Goal: Task Accomplishment & Management: Manage account settings

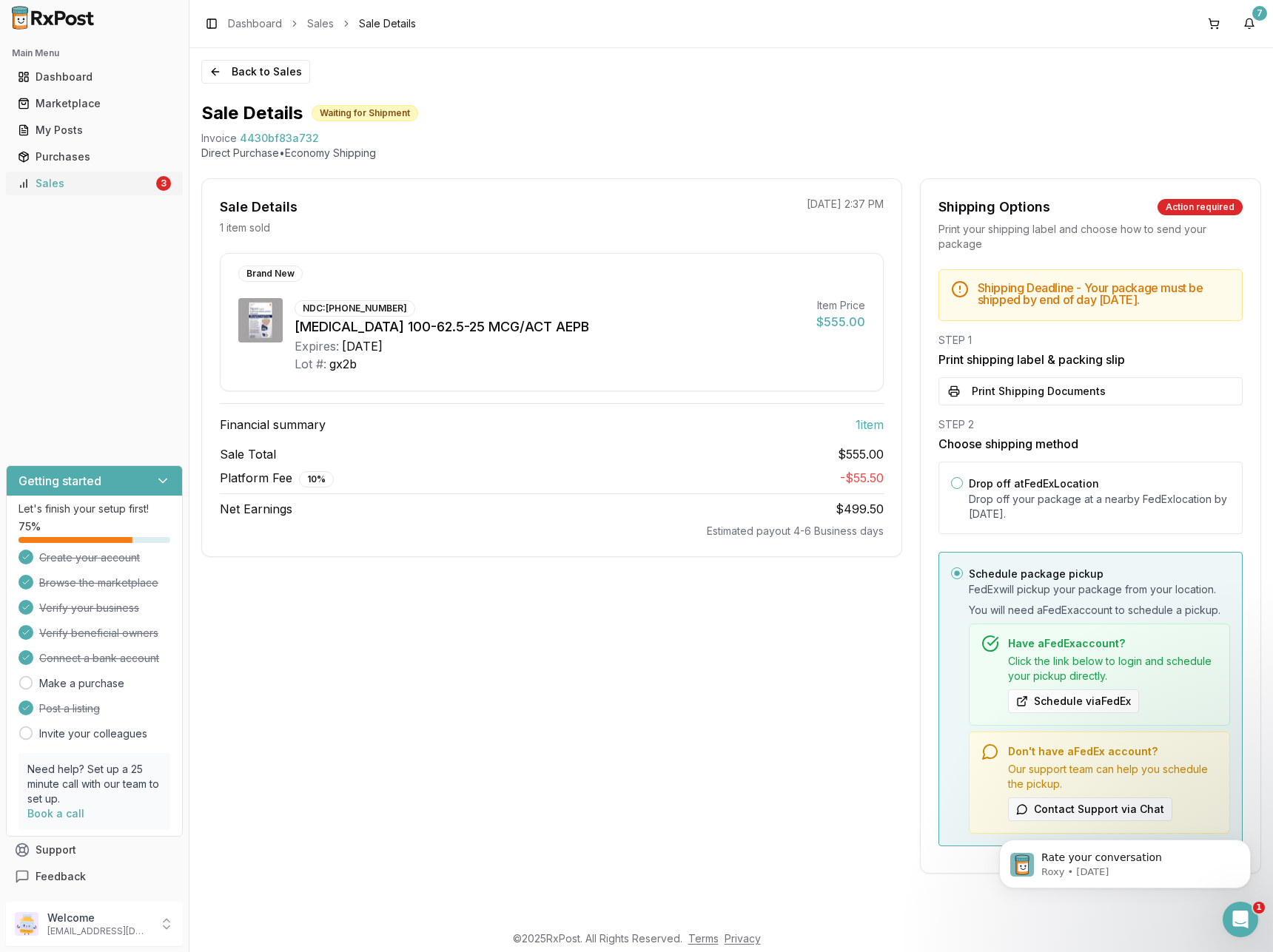
click at [110, 186] on div "Sales" at bounding box center [85, 184] width 135 height 14
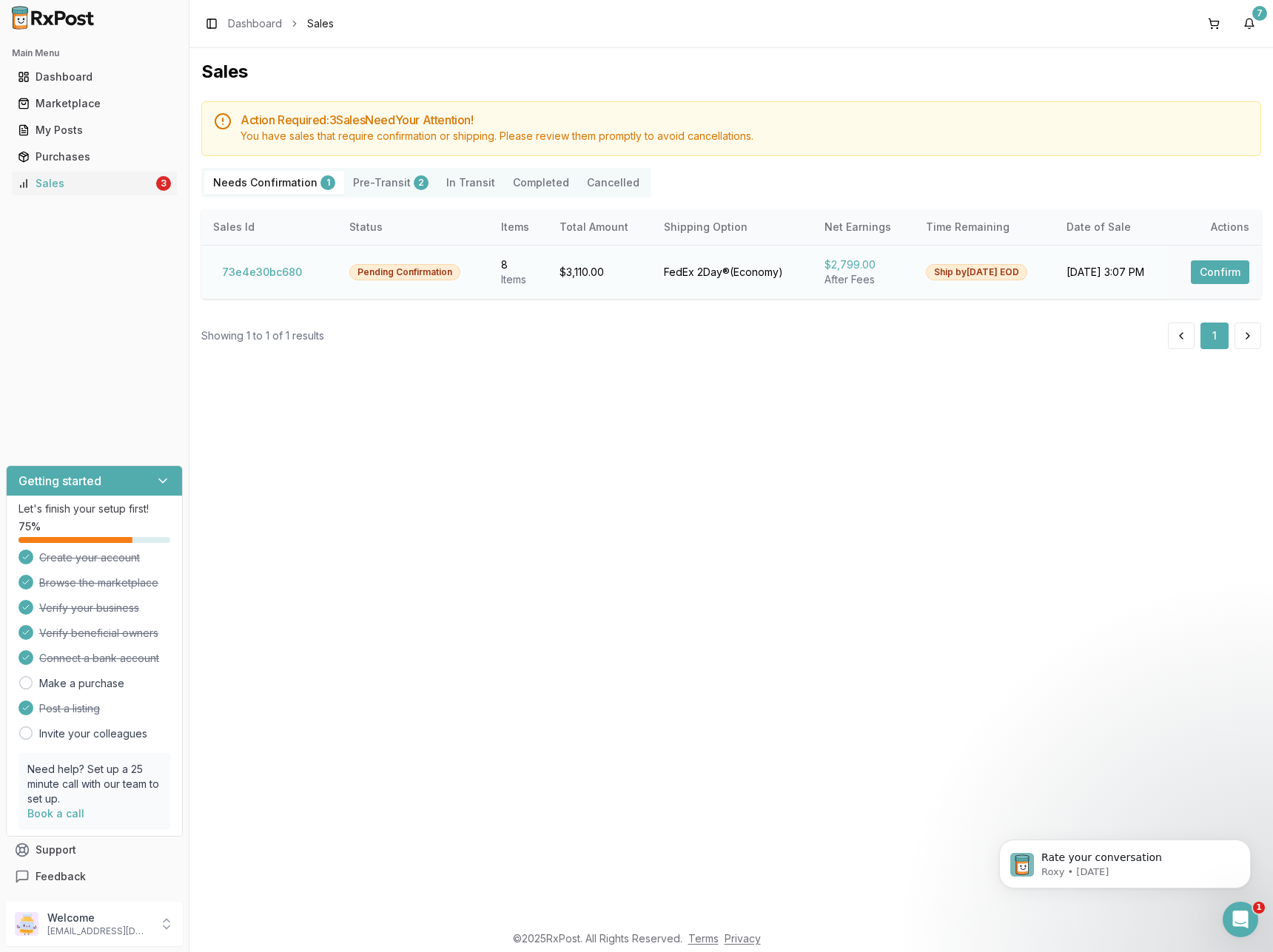
click at [1220, 267] on button "Confirm" at bounding box center [1220, 271] width 59 height 23
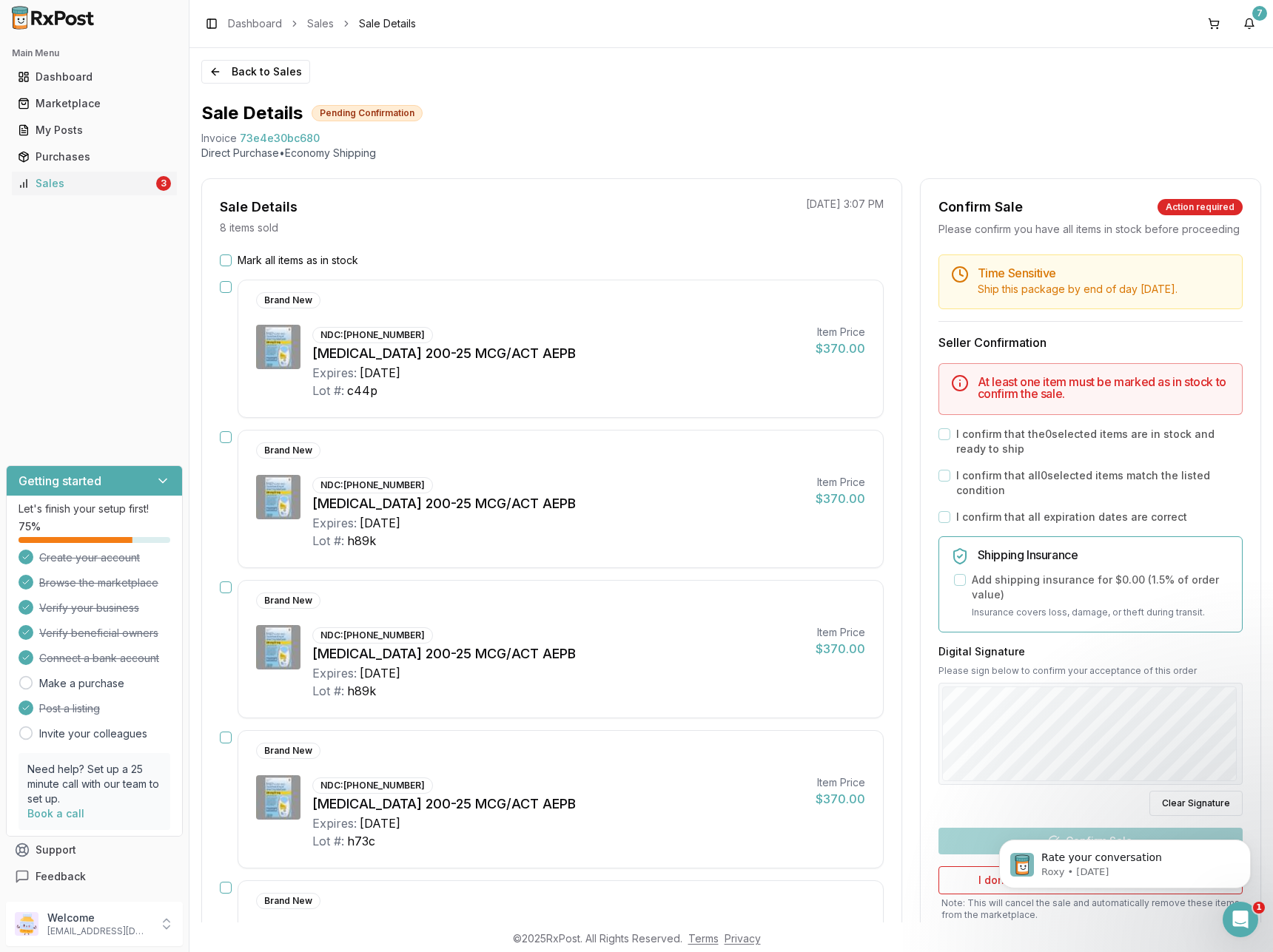
click at [226, 259] on button "Mark all items as in stock" at bounding box center [226, 260] width 12 height 12
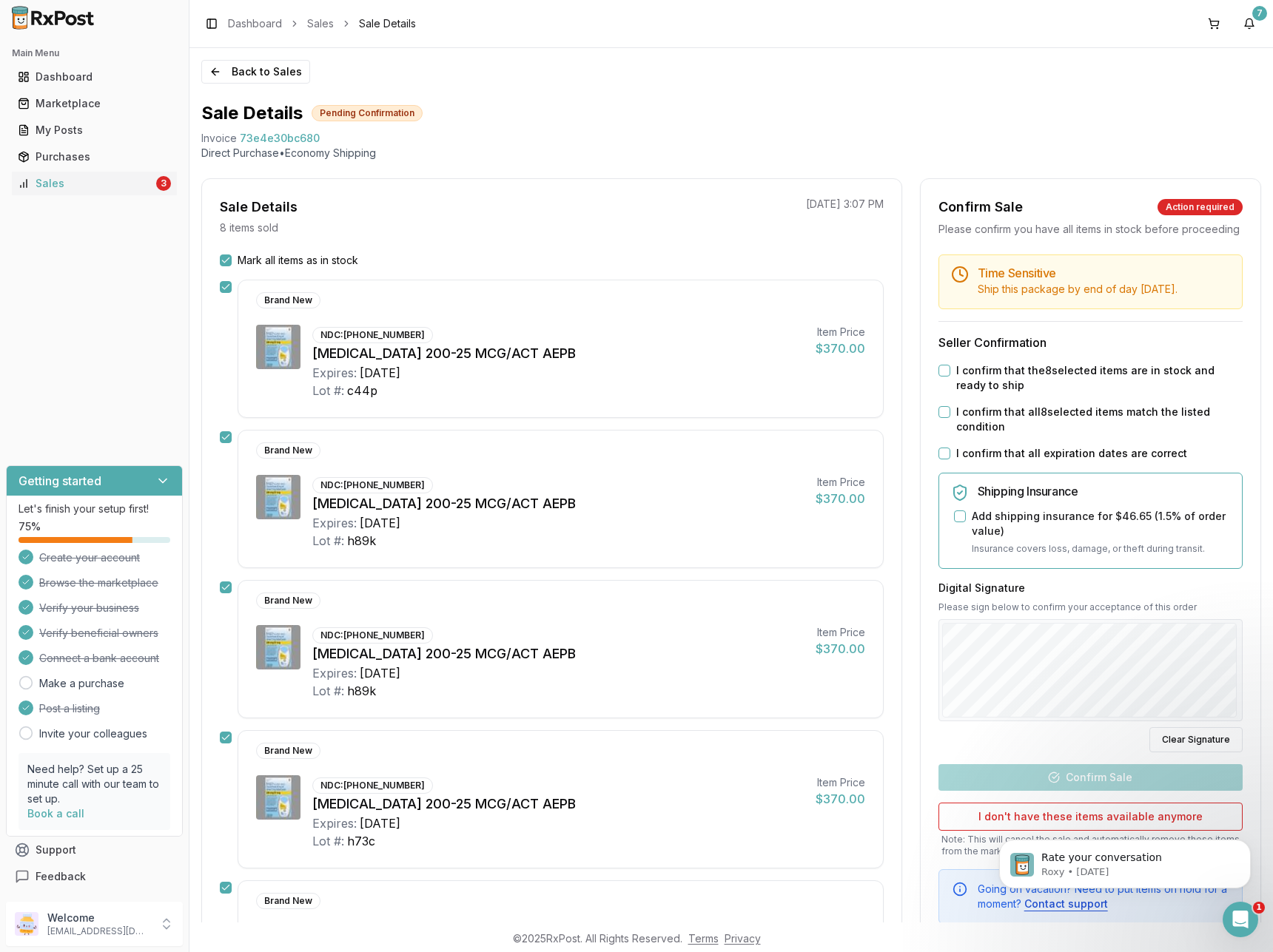
drag, startPoint x: 936, startPoint y: 386, endPoint x: 939, endPoint y: 404, distance: 18.2
click at [939, 376] on button "I confirm that the 8 selected items are in stock and ready to ship" at bounding box center [944, 370] width 12 height 12
click at [939, 418] on button "I confirm that all 8 selected items match the listed condition" at bounding box center [944, 412] width 12 height 12
click at [941, 459] on button "I confirm that all expiration dates are correct" at bounding box center [944, 453] width 12 height 12
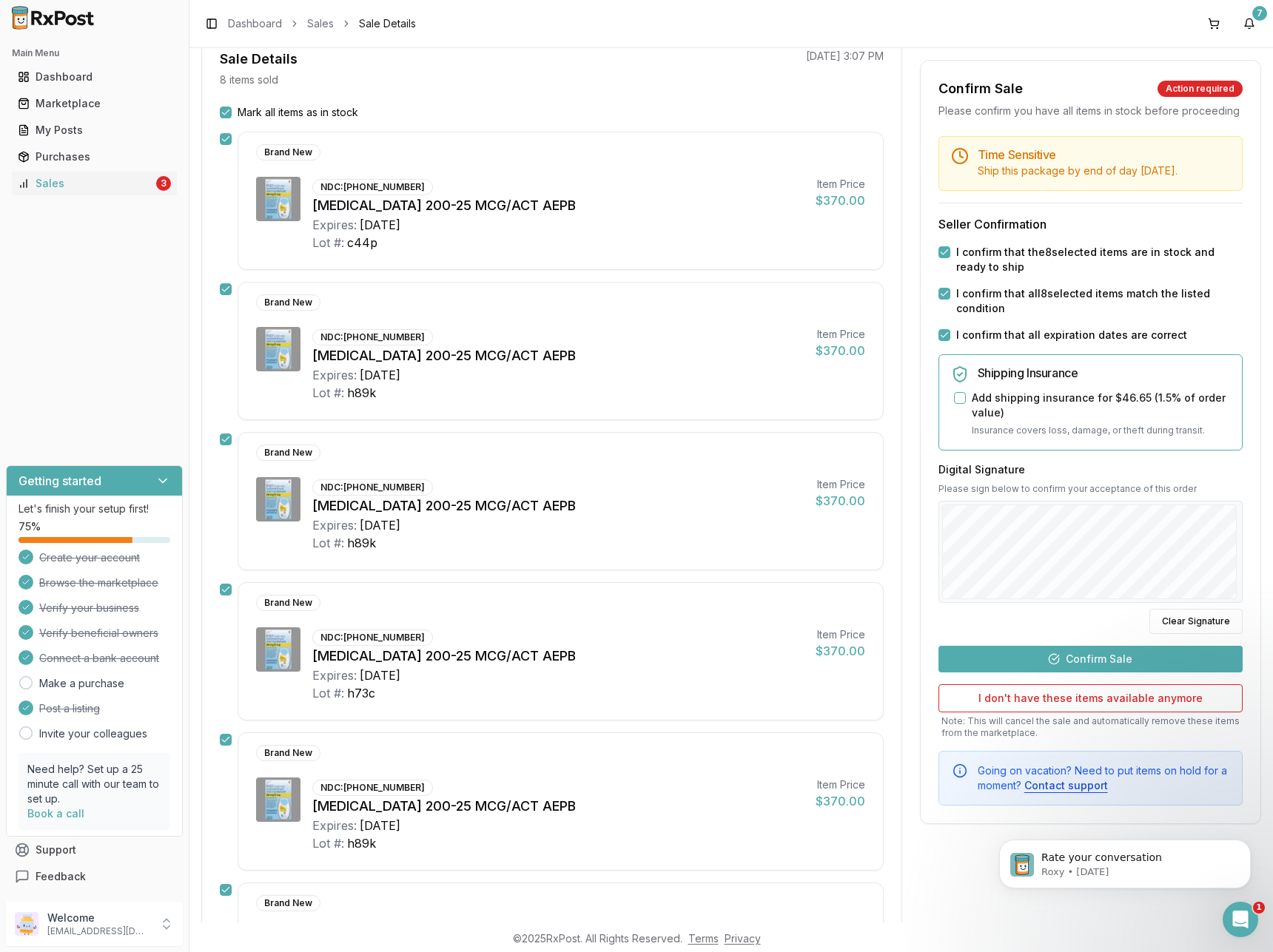
click at [1084, 673] on button "Confirm Sale" at bounding box center [1090, 659] width 304 height 27
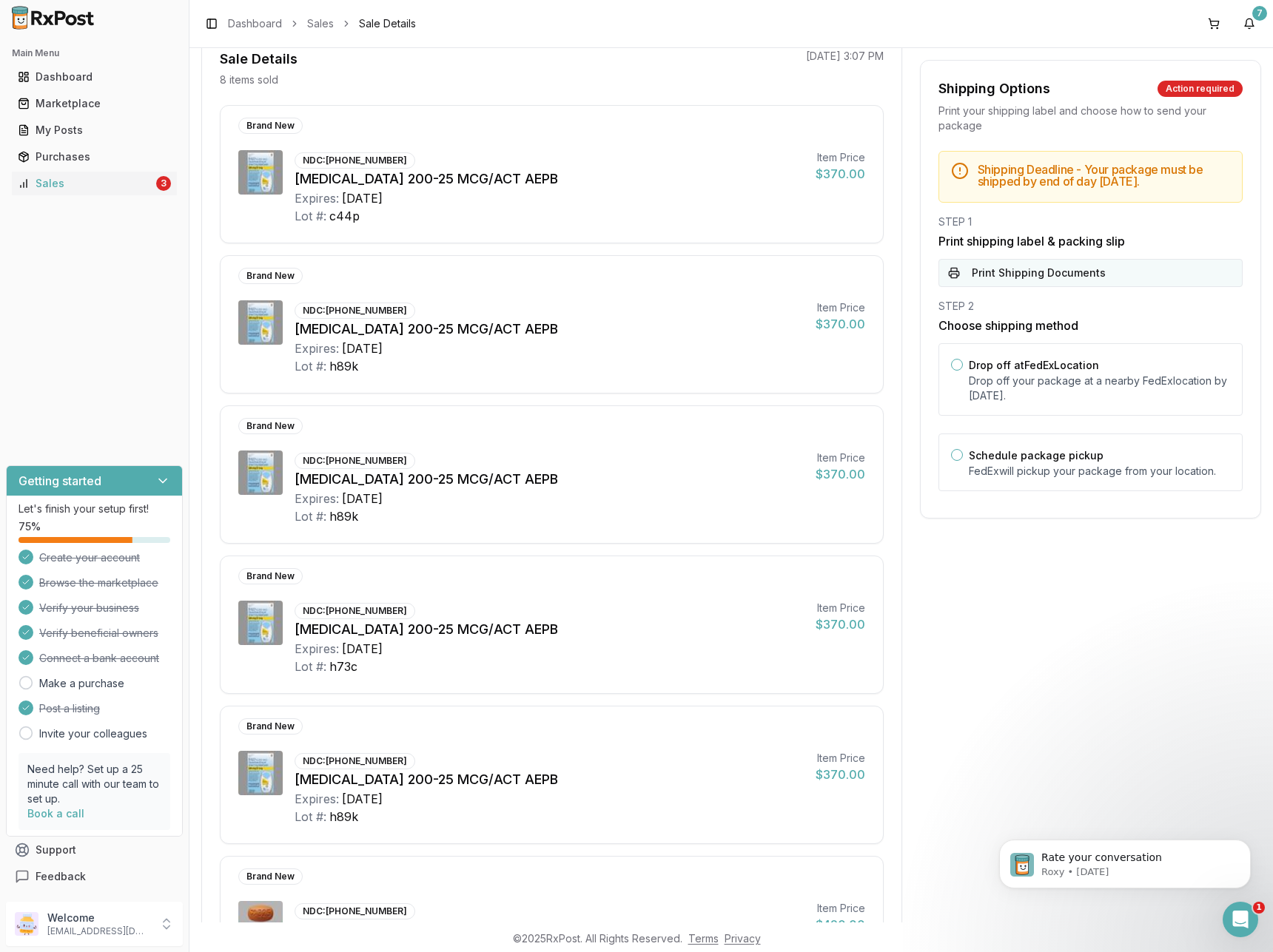
click at [985, 278] on button "Print Shipping Documents" at bounding box center [1090, 272] width 304 height 28
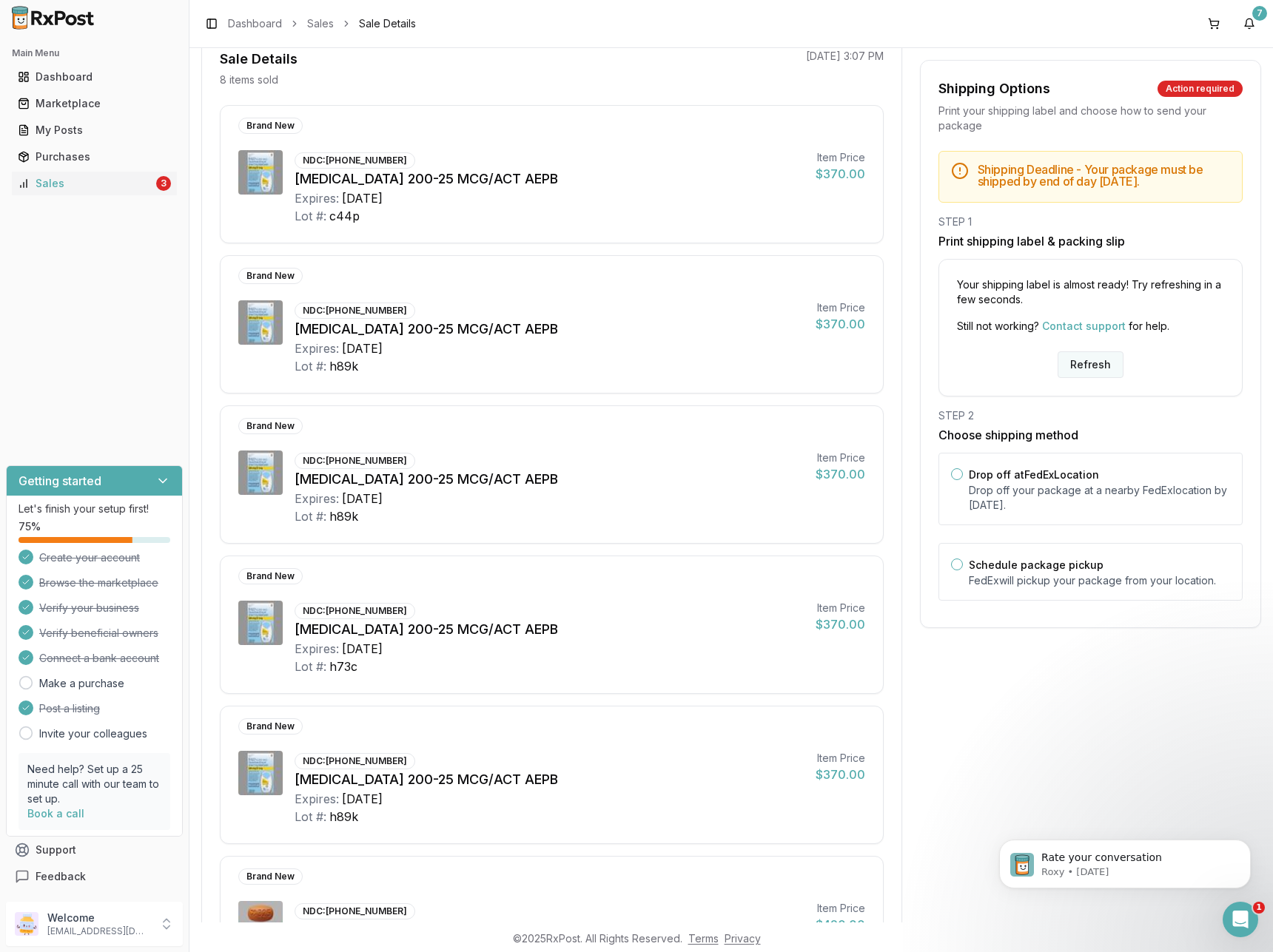
click at [1092, 360] on button "Refresh" at bounding box center [1090, 364] width 66 height 27
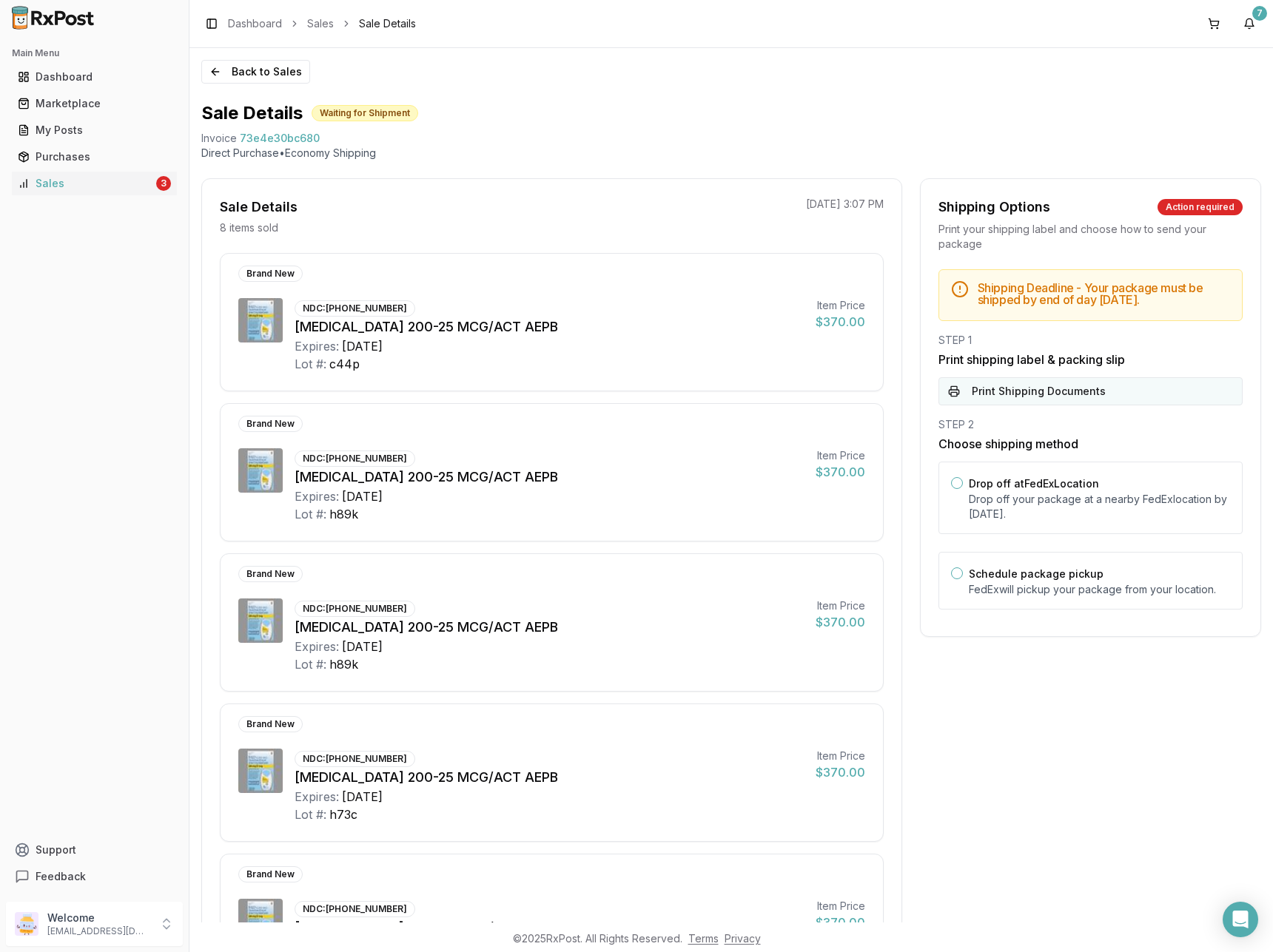
click at [1025, 383] on button "Print Shipping Documents" at bounding box center [1090, 391] width 304 height 28
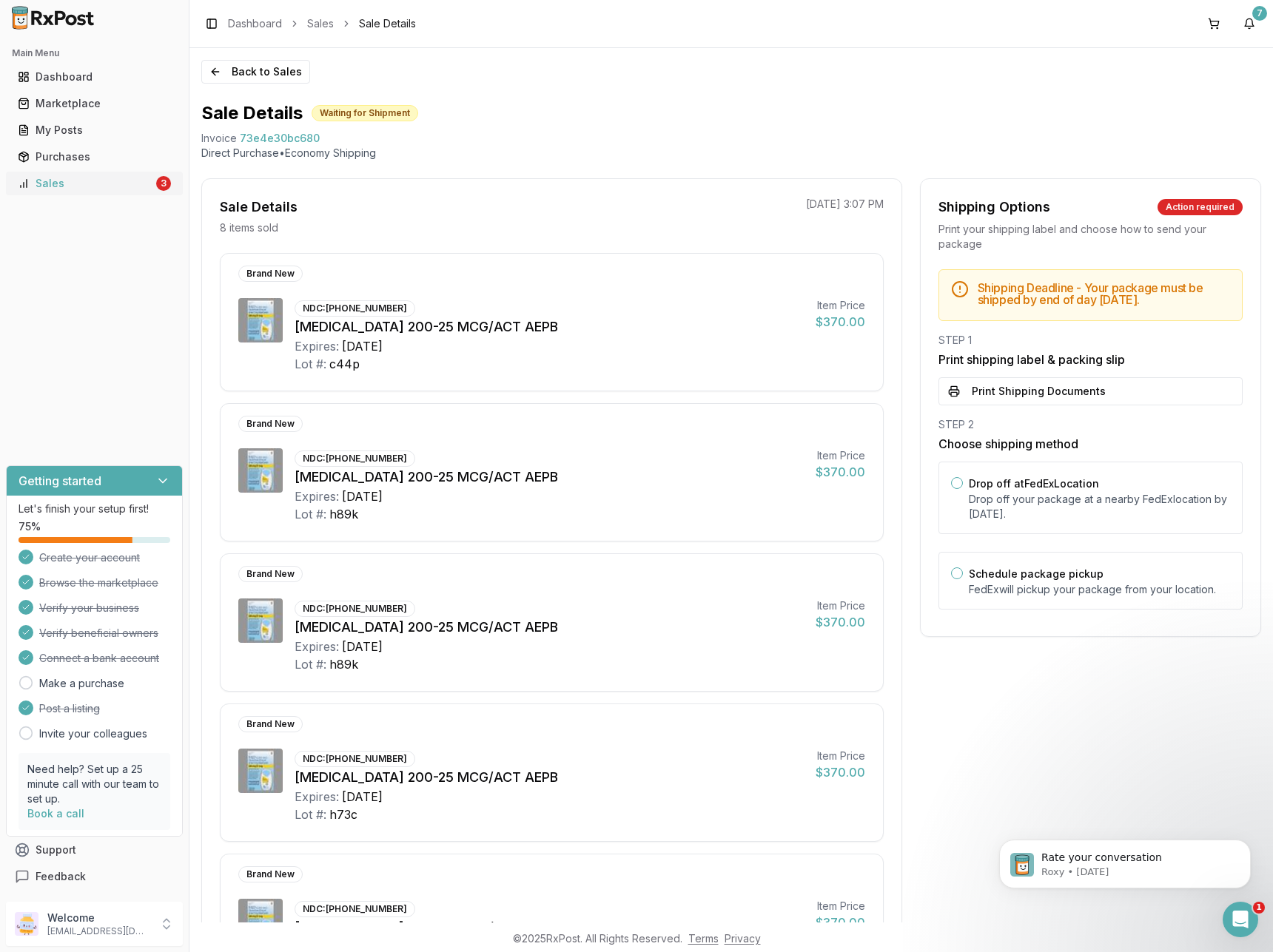
click at [95, 186] on div "Sales" at bounding box center [85, 184] width 135 height 14
